Goal: Contribute content: Contribute content

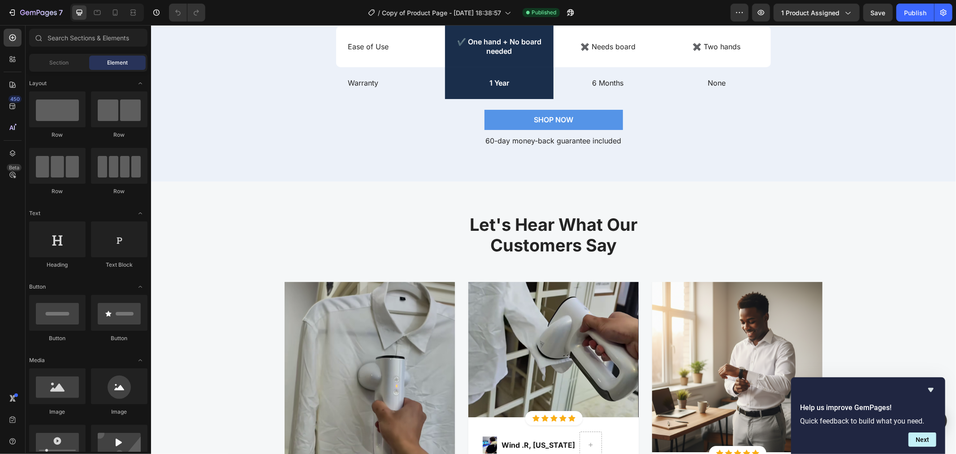
scroll to position [2440, 0]
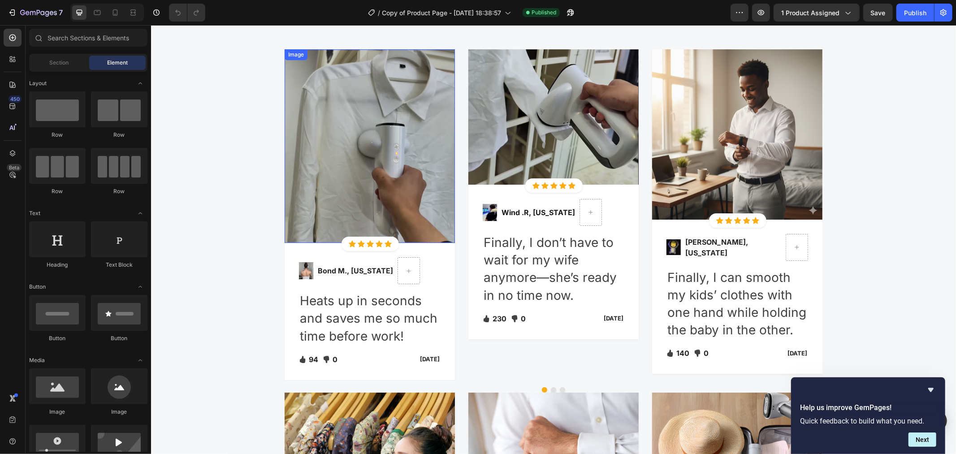
click at [374, 131] on img at bounding box center [369, 146] width 170 height 194
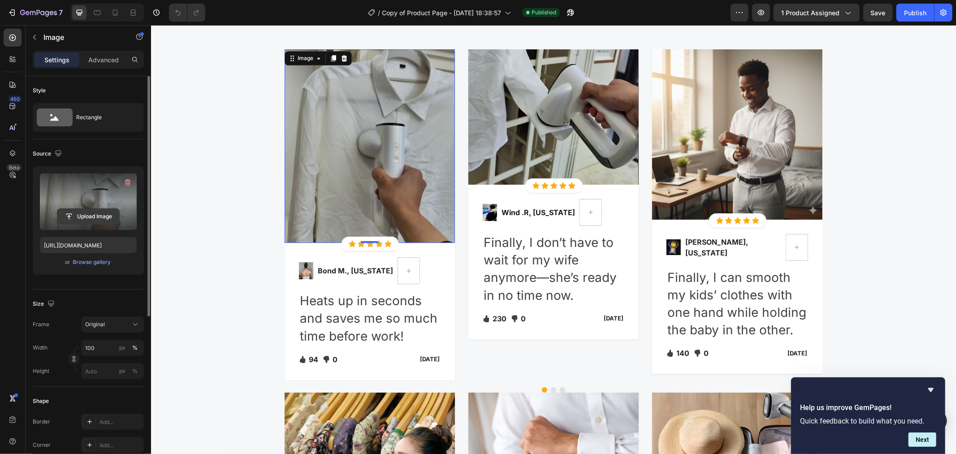
click at [95, 216] on input "file" at bounding box center [88, 216] width 62 height 15
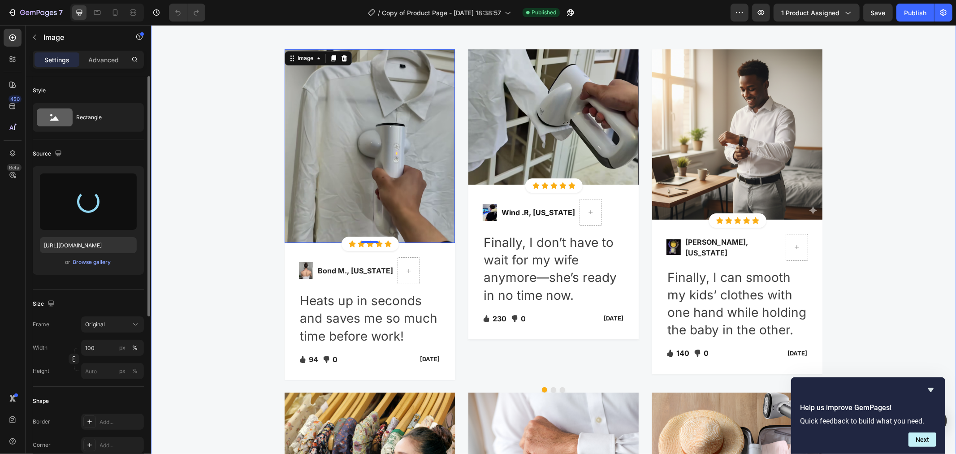
type input "[URL][DOMAIN_NAME]"
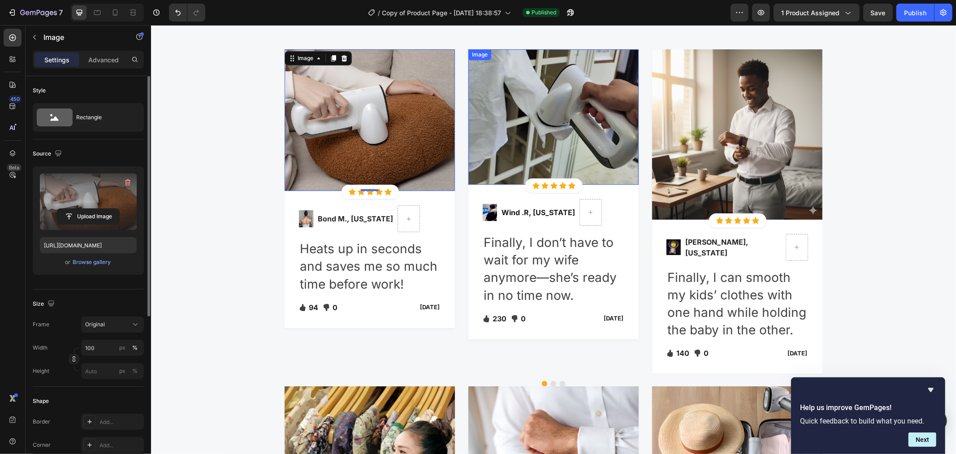
click at [573, 132] on img at bounding box center [553, 116] width 170 height 135
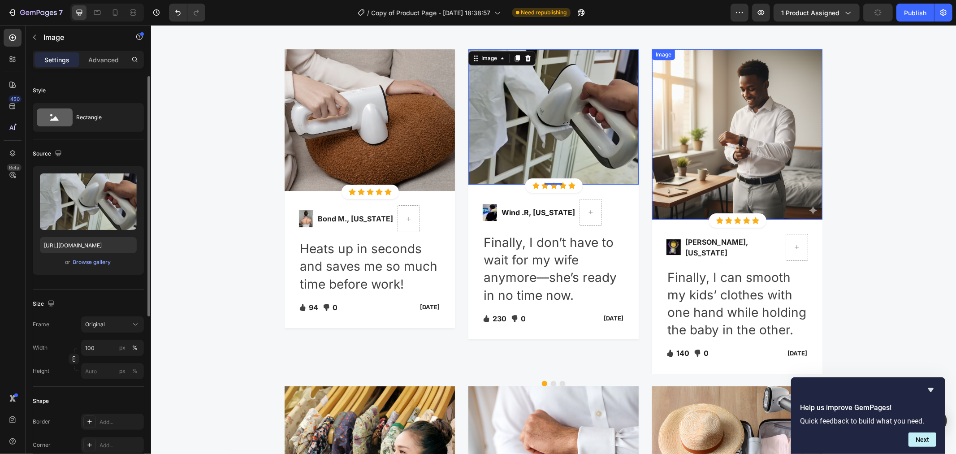
click at [761, 134] on img at bounding box center [737, 134] width 170 height 170
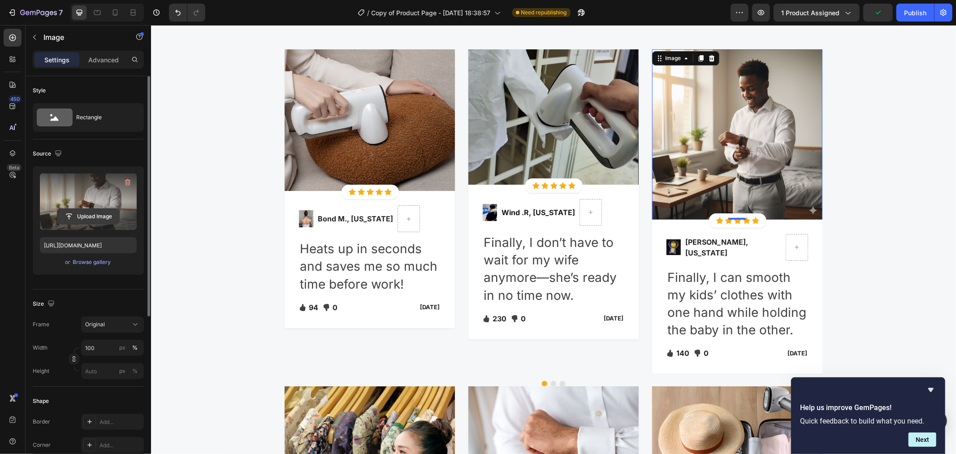
click at [100, 212] on input "file" at bounding box center [88, 216] width 62 height 15
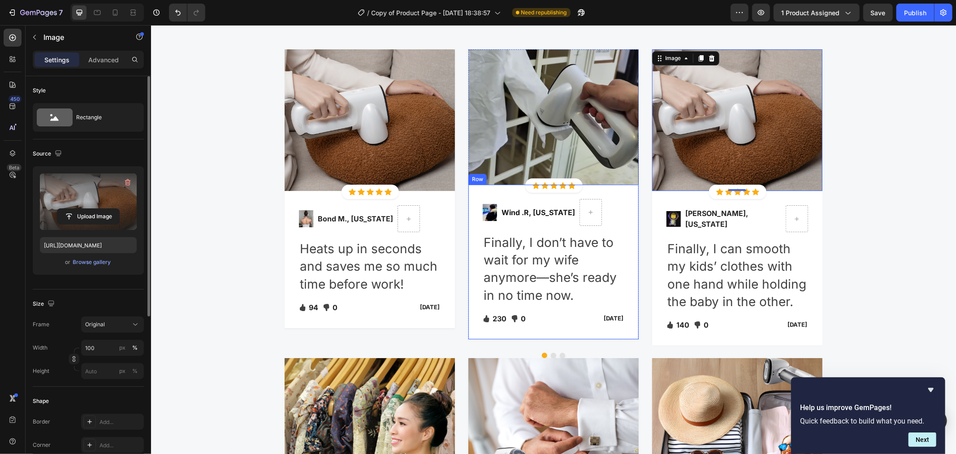
type input "[URL][DOMAIN_NAME]"
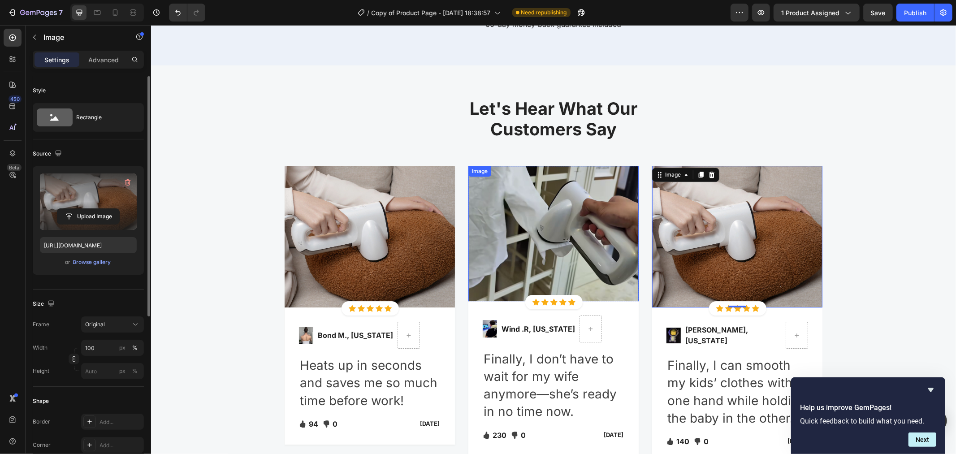
click at [548, 254] on img at bounding box center [553, 232] width 170 height 135
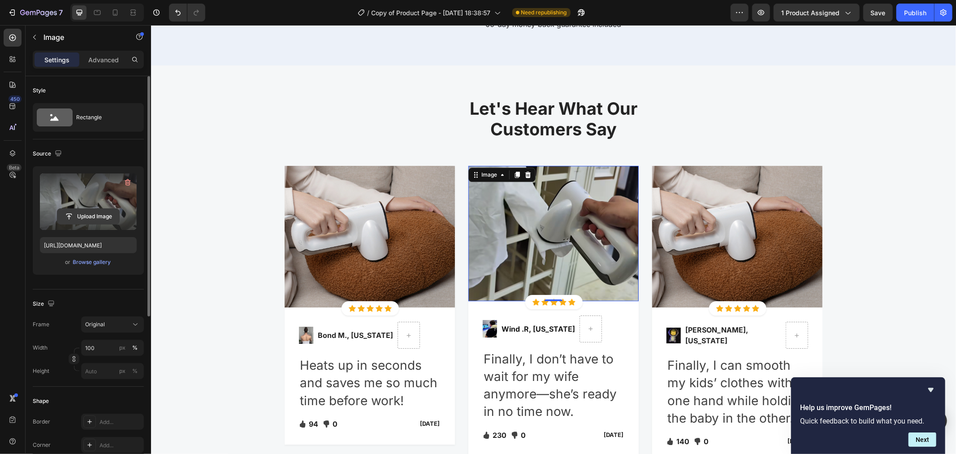
click at [93, 214] on input "file" at bounding box center [88, 216] width 62 height 15
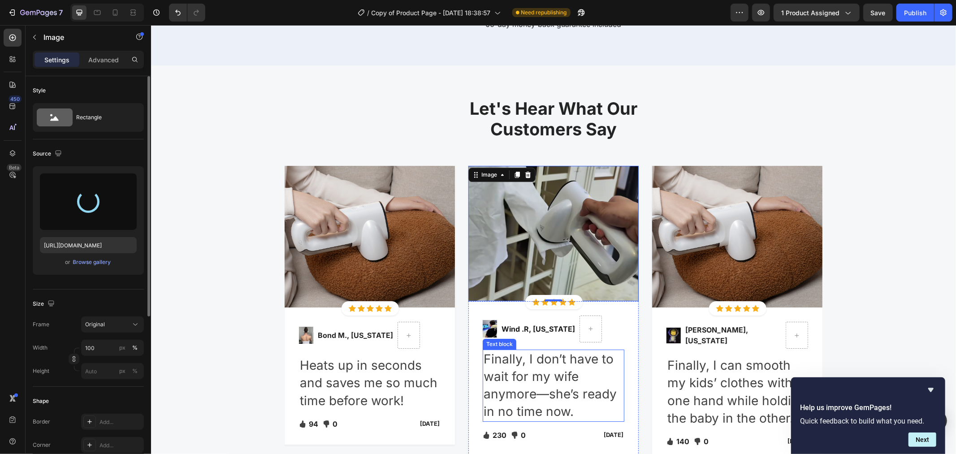
type input "[URL][DOMAIN_NAME]"
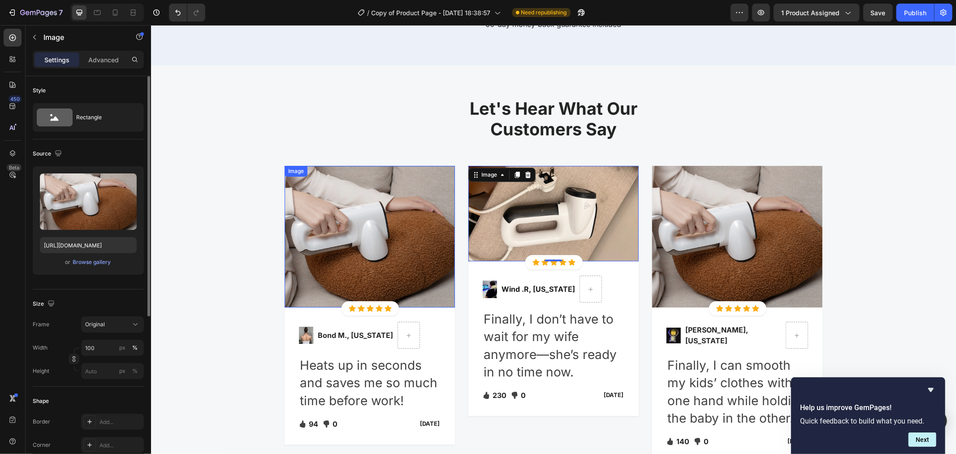
click at [393, 246] on img at bounding box center [369, 236] width 170 height 142
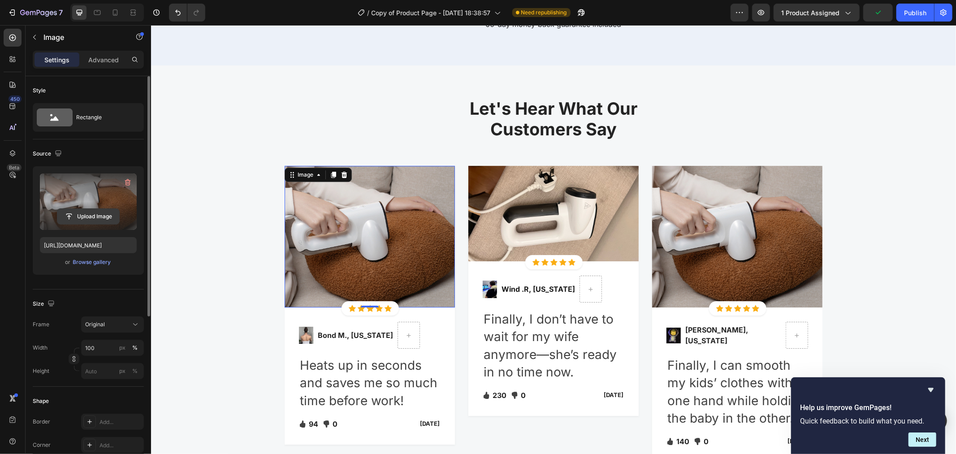
click at [91, 217] on input "file" at bounding box center [88, 216] width 62 height 15
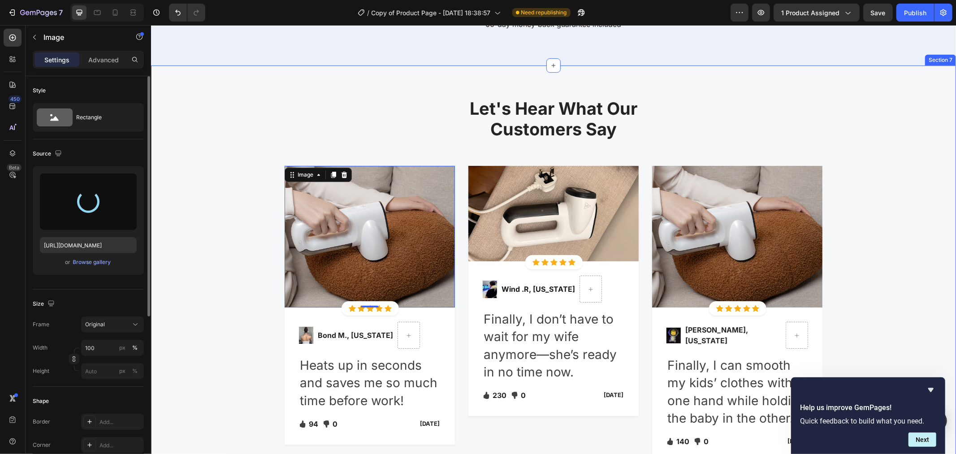
type input "[URL][DOMAIN_NAME]"
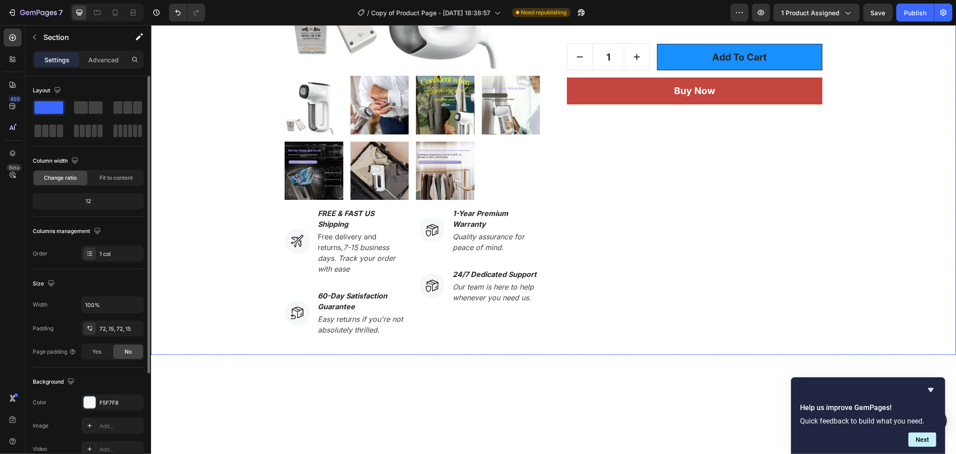
scroll to position [0, 0]
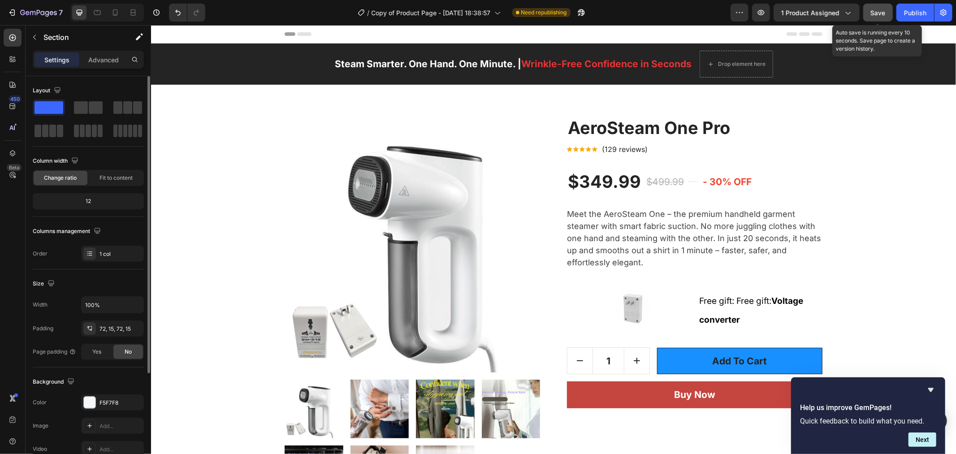
drag, startPoint x: 877, startPoint y: 16, endPoint x: 730, endPoint y: 7, distance: 147.3
click at [877, 16] on span "Save" at bounding box center [878, 13] width 15 height 8
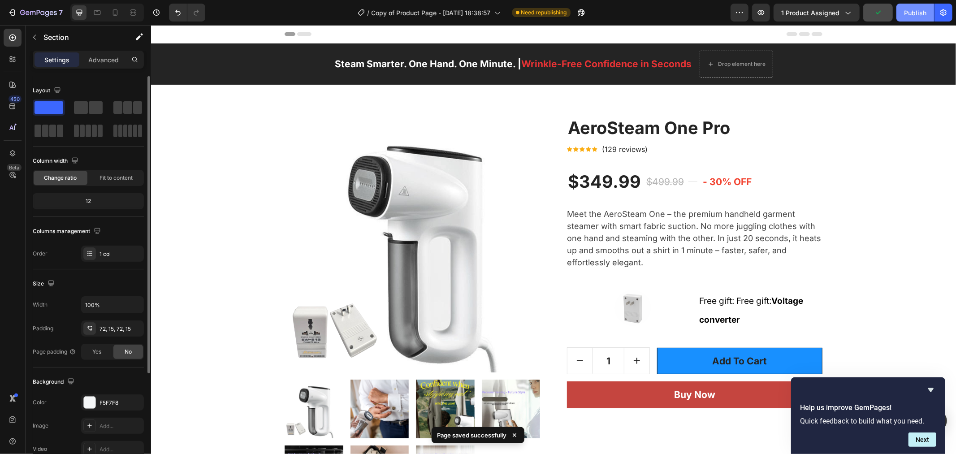
click at [913, 16] on div "Publish" at bounding box center [915, 12] width 22 height 9
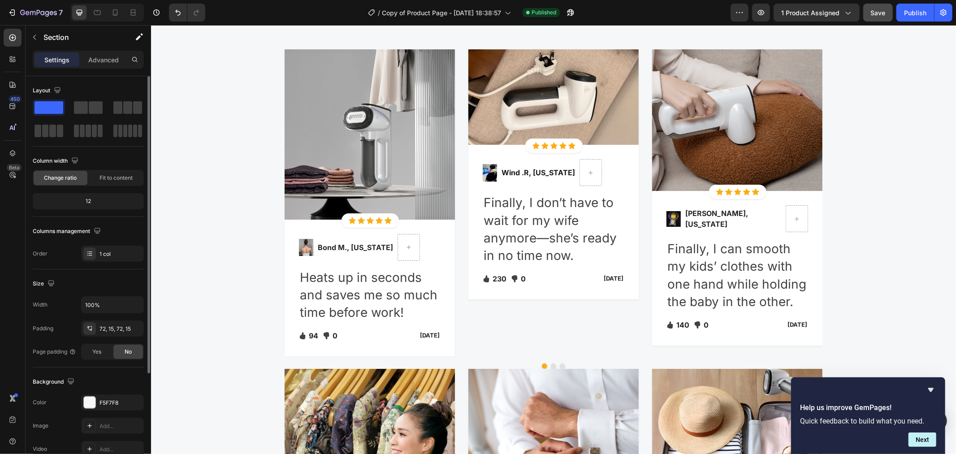
scroll to position [2789, 0]
